Goal: Task Accomplishment & Management: Manage account settings

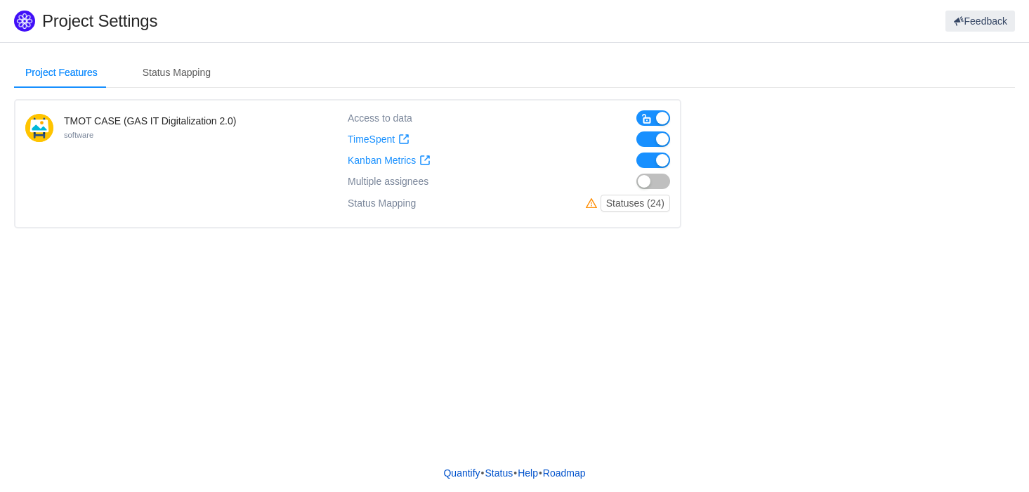
click at [647, 140] on button "button" at bounding box center [653, 138] width 34 height 15
click at [175, 67] on div "Status Mapping" at bounding box center [176, 73] width 91 height 32
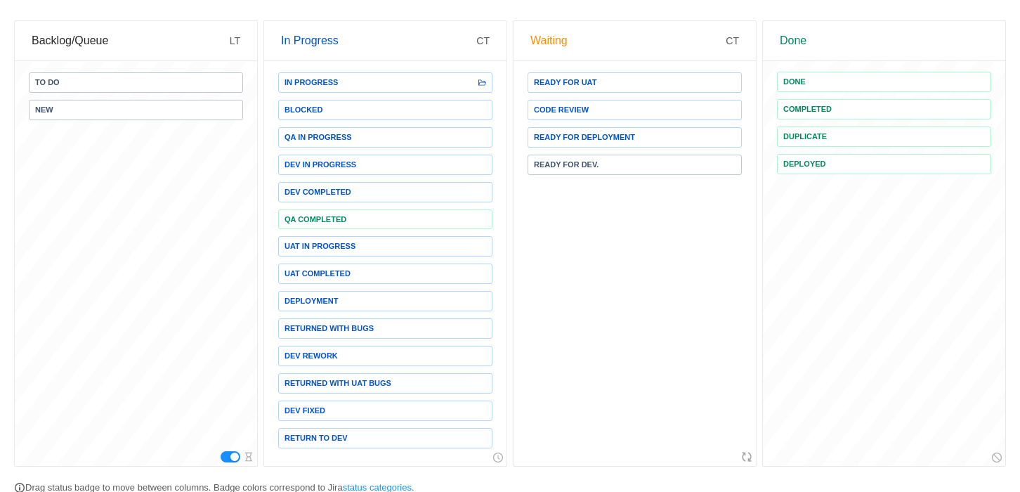
scroll to position [162, 0]
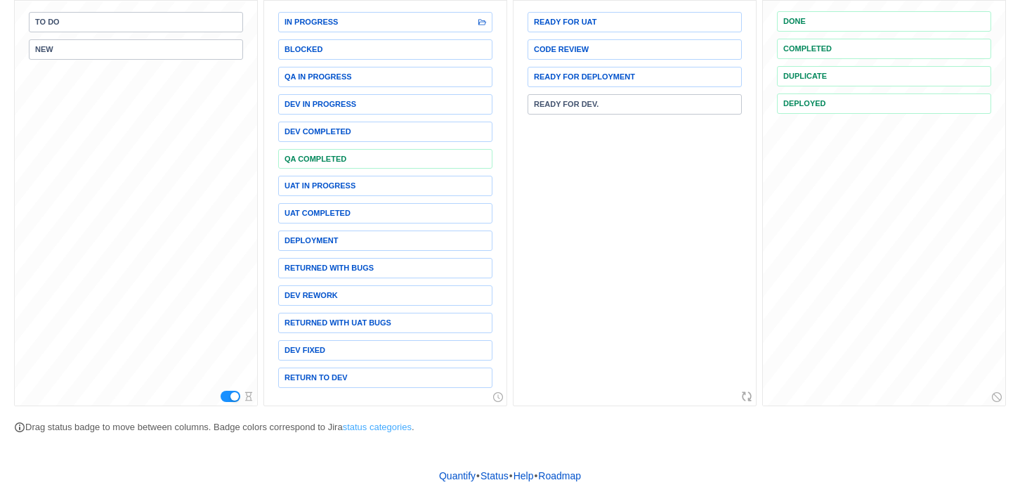
click at [381, 423] on link "status categories" at bounding box center [377, 426] width 69 height 11
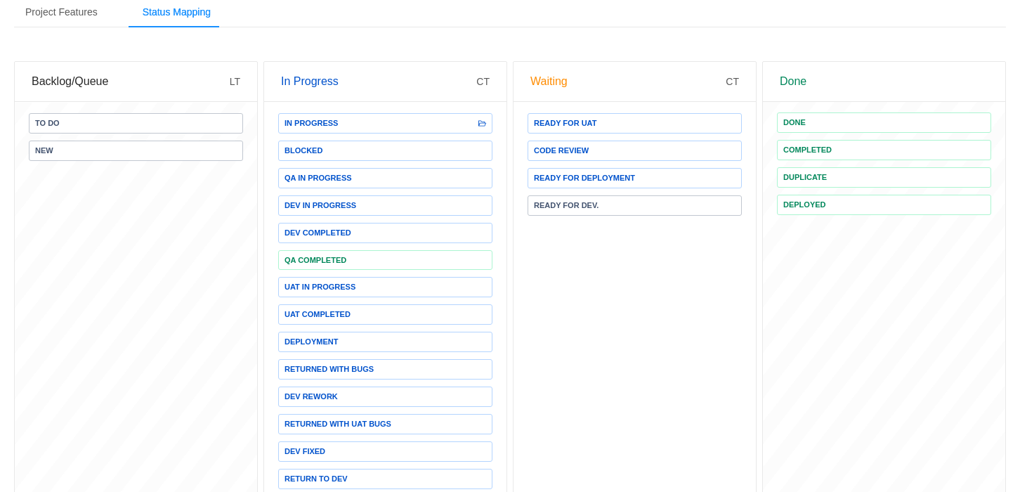
scroll to position [0, 0]
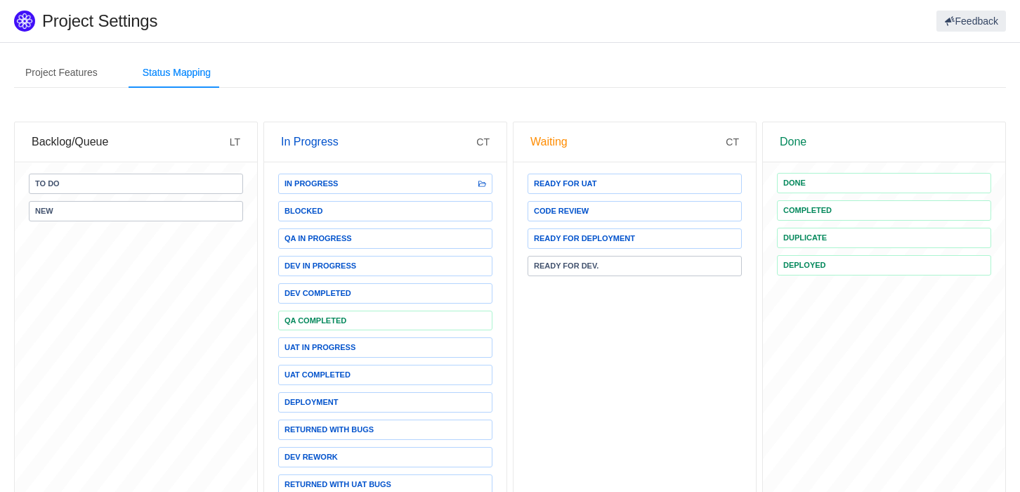
click at [808, 265] on span "Deployed" at bounding box center [804, 265] width 43 height 8
drag, startPoint x: 808, startPoint y: 265, endPoint x: 676, endPoint y: 390, distance: 181.9
click at [676, 390] on div "Ready for UAT Code Review Ready for Deployment Ready for Dev." at bounding box center [634, 365] width 242 height 404
click at [663, 354] on div "Ready for UAT Code Review Ready for Deployment Ready for Dev." at bounding box center [634, 365] width 242 height 404
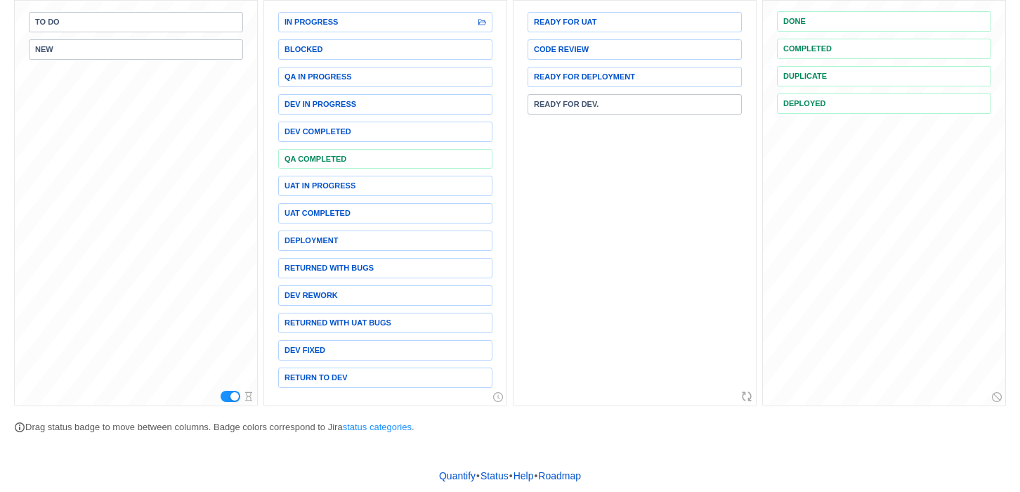
scroll to position [34, 0]
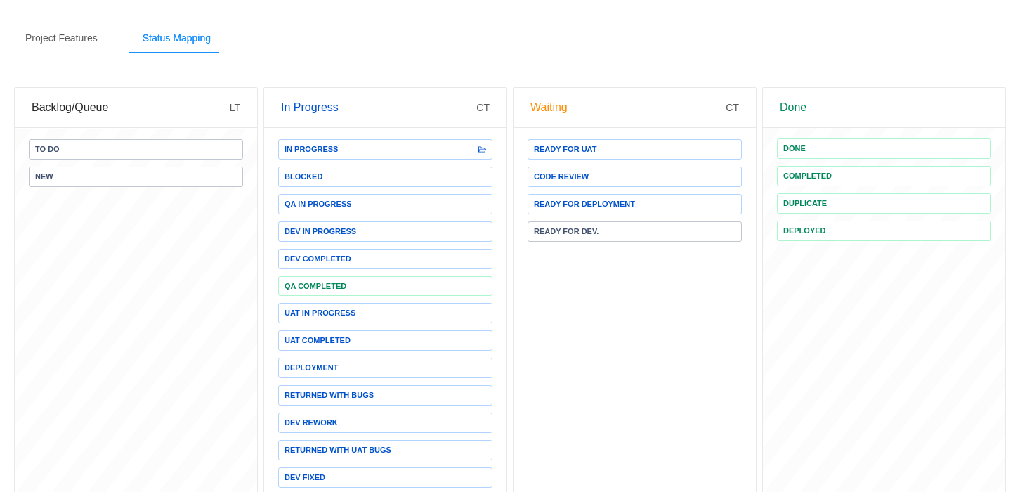
click at [826, 15] on section "Project Features Status Mapping TMOT CASE (GAS IT Digitalization 2.0) software …" at bounding box center [510, 295] width 1020 height 575
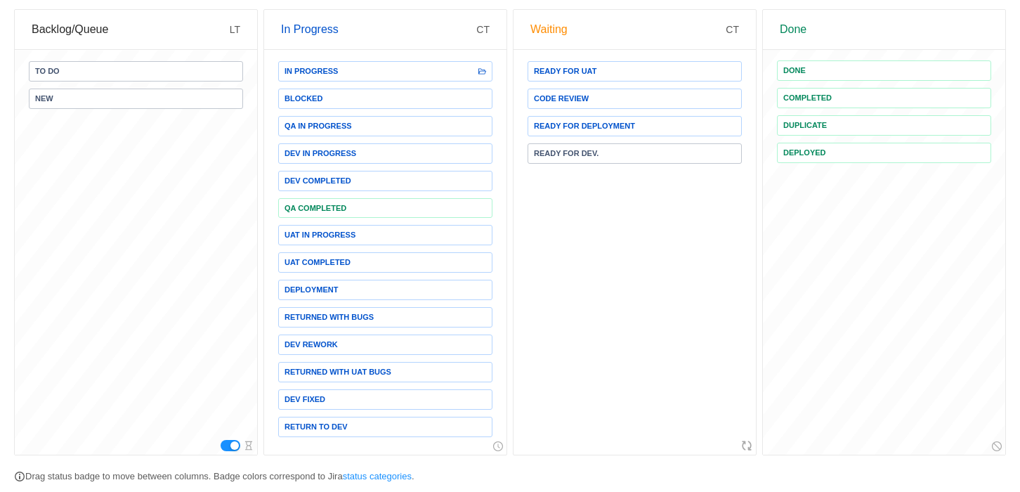
scroll to position [162, 0]
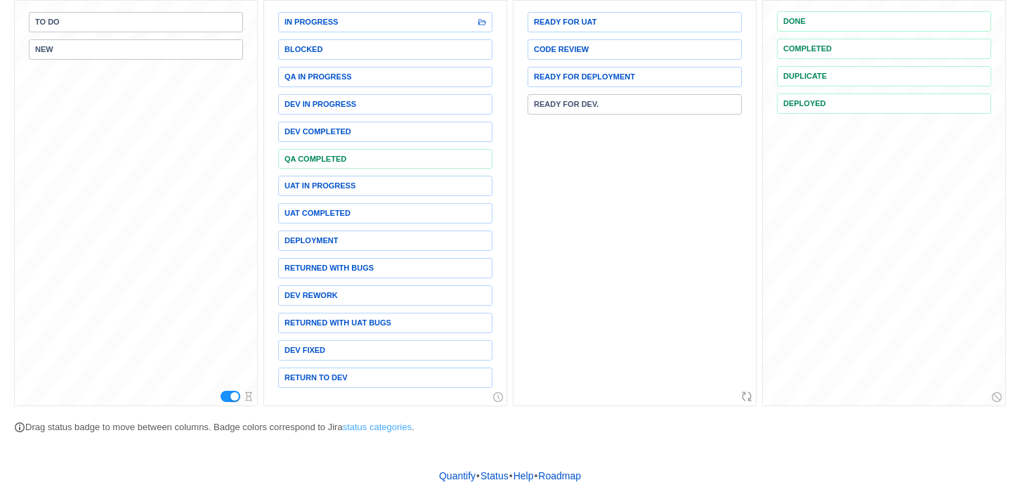
click at [376, 424] on link "status categories" at bounding box center [377, 426] width 69 height 11
